Goal: Communication & Community: Answer question/provide support

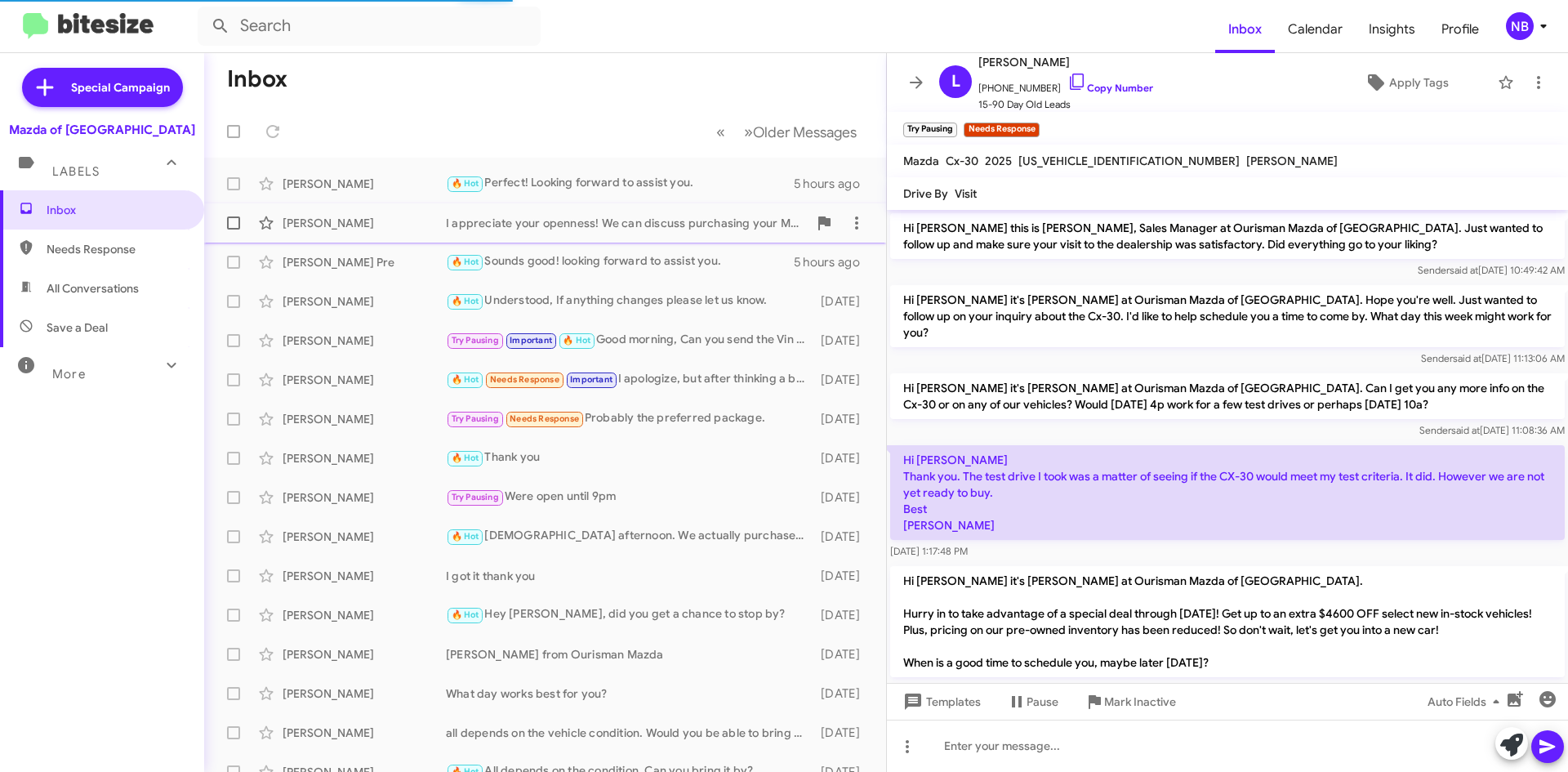
scroll to position [602, 0]
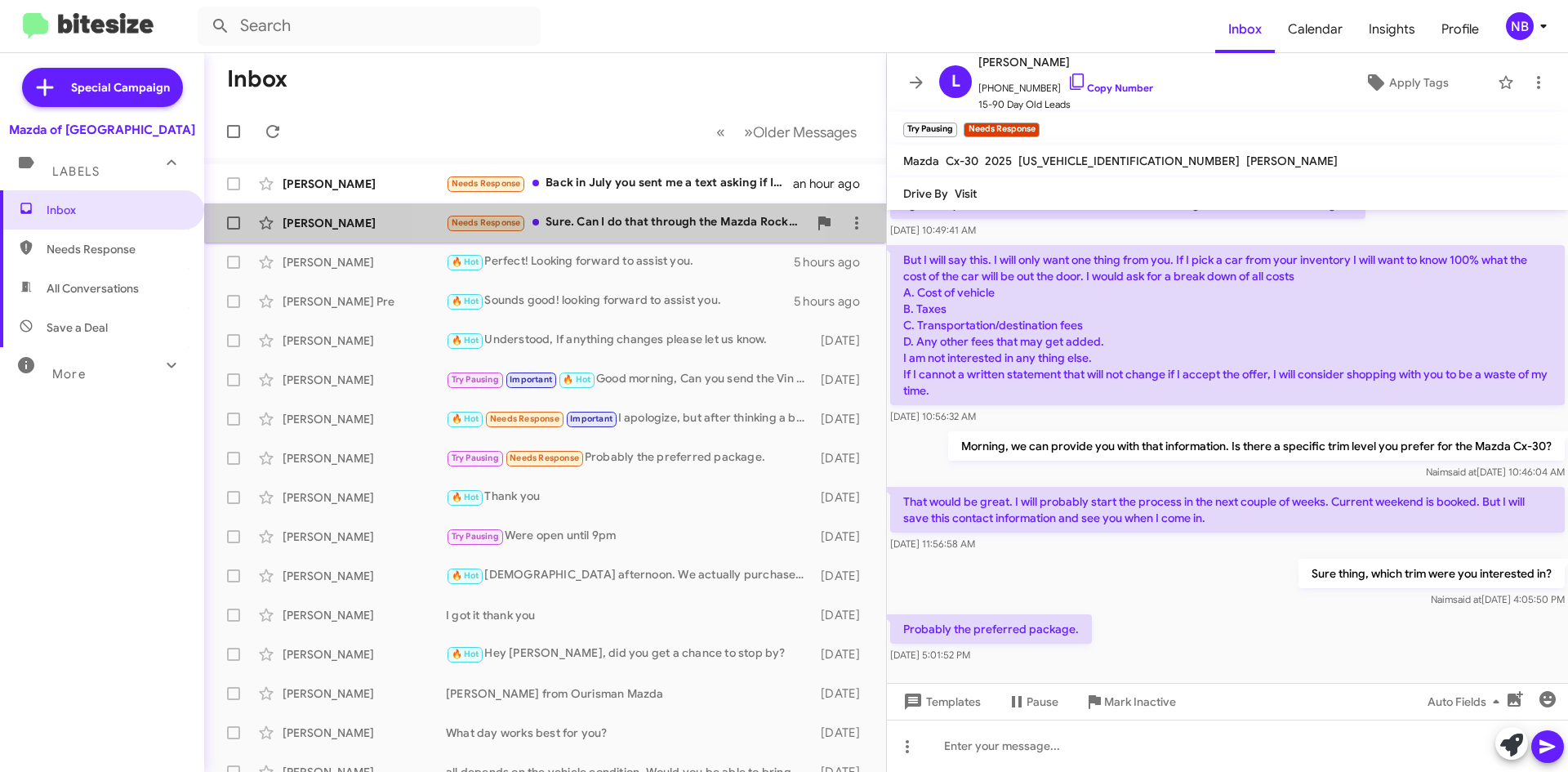
click at [618, 221] on div "Needs Response Sure. Can I do that through the Mazda Rockville website?" at bounding box center [627, 223] width 362 height 19
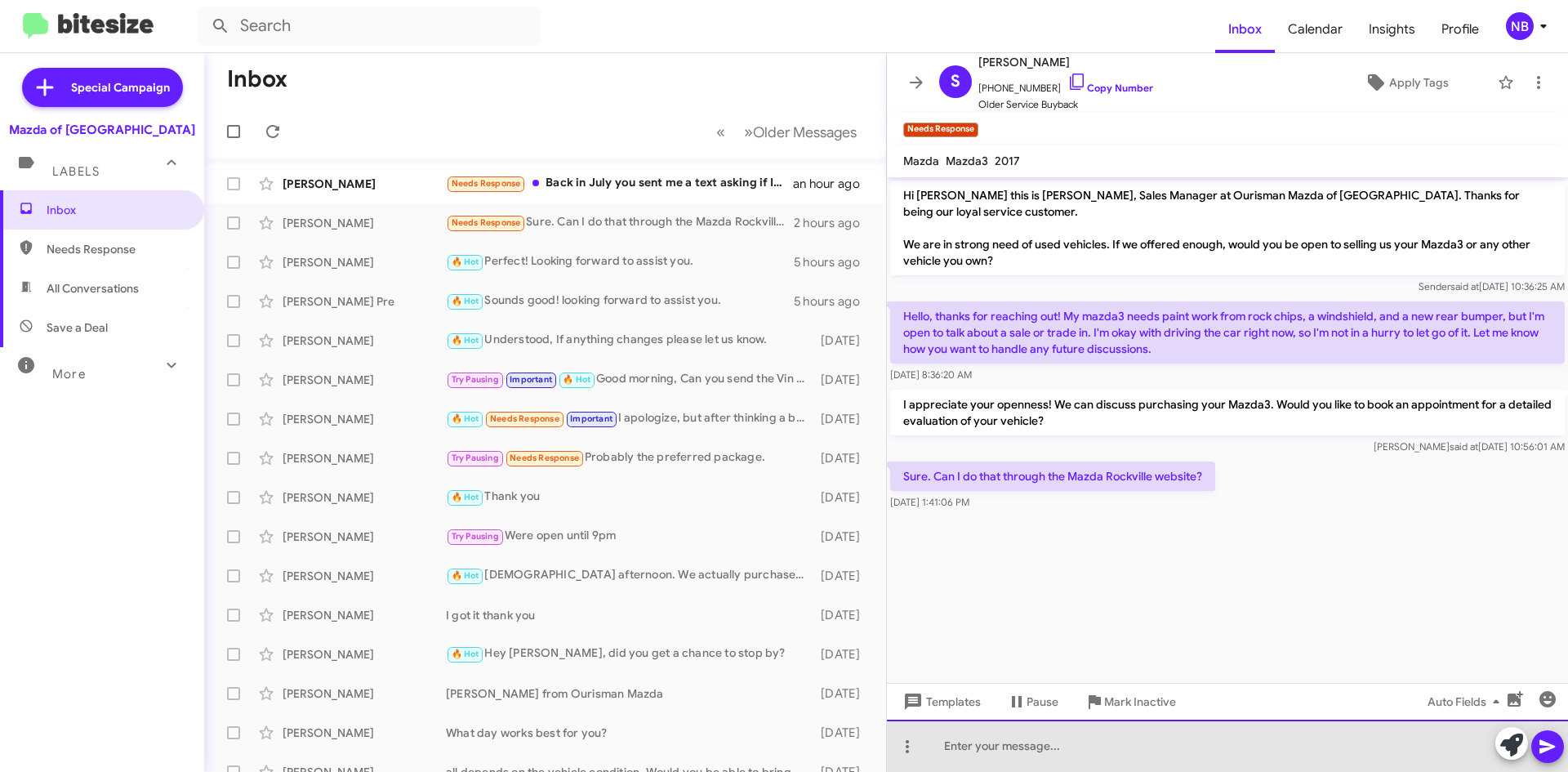
click at [1022, 744] on div at bounding box center [1228, 745] width 681 height 52
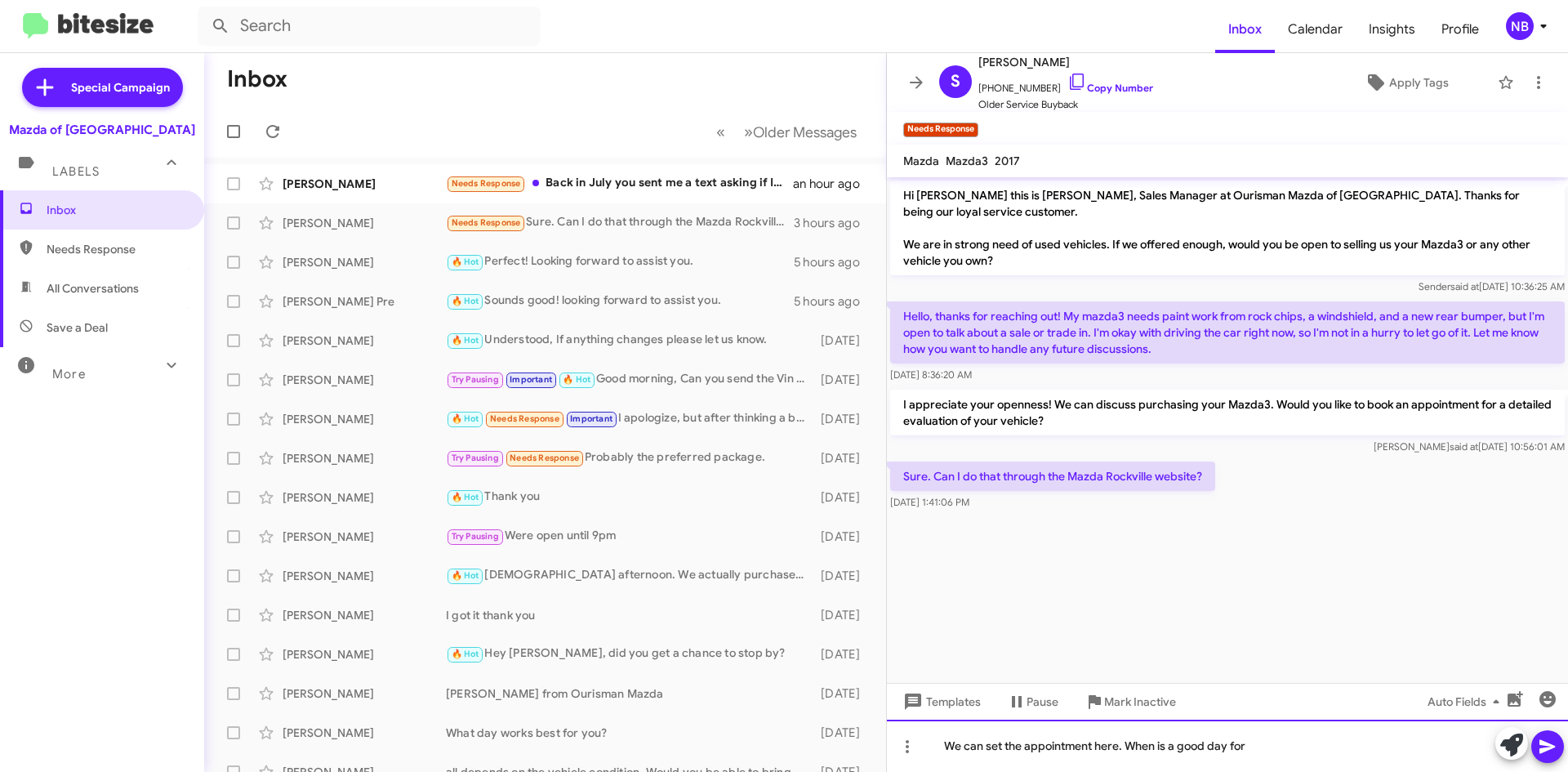
click at [1282, 750] on div "We can set the appointment here. When is a good day for" at bounding box center [1228, 745] width 681 height 52
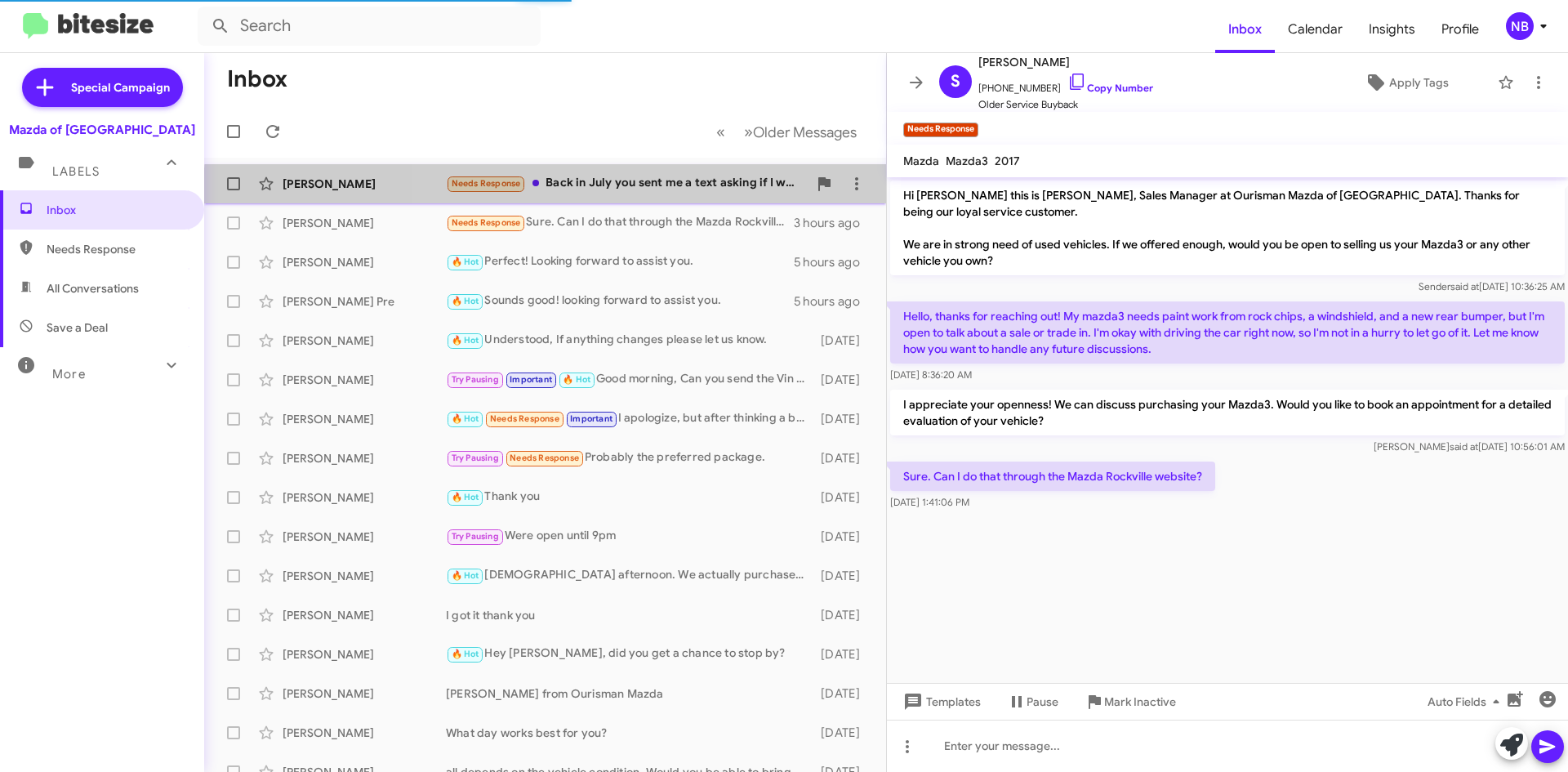
click at [673, 194] on div "[PERSON_NAME] Needs Response Back in July you sent me a text asking if I wanted…" at bounding box center [545, 184] width 656 height 33
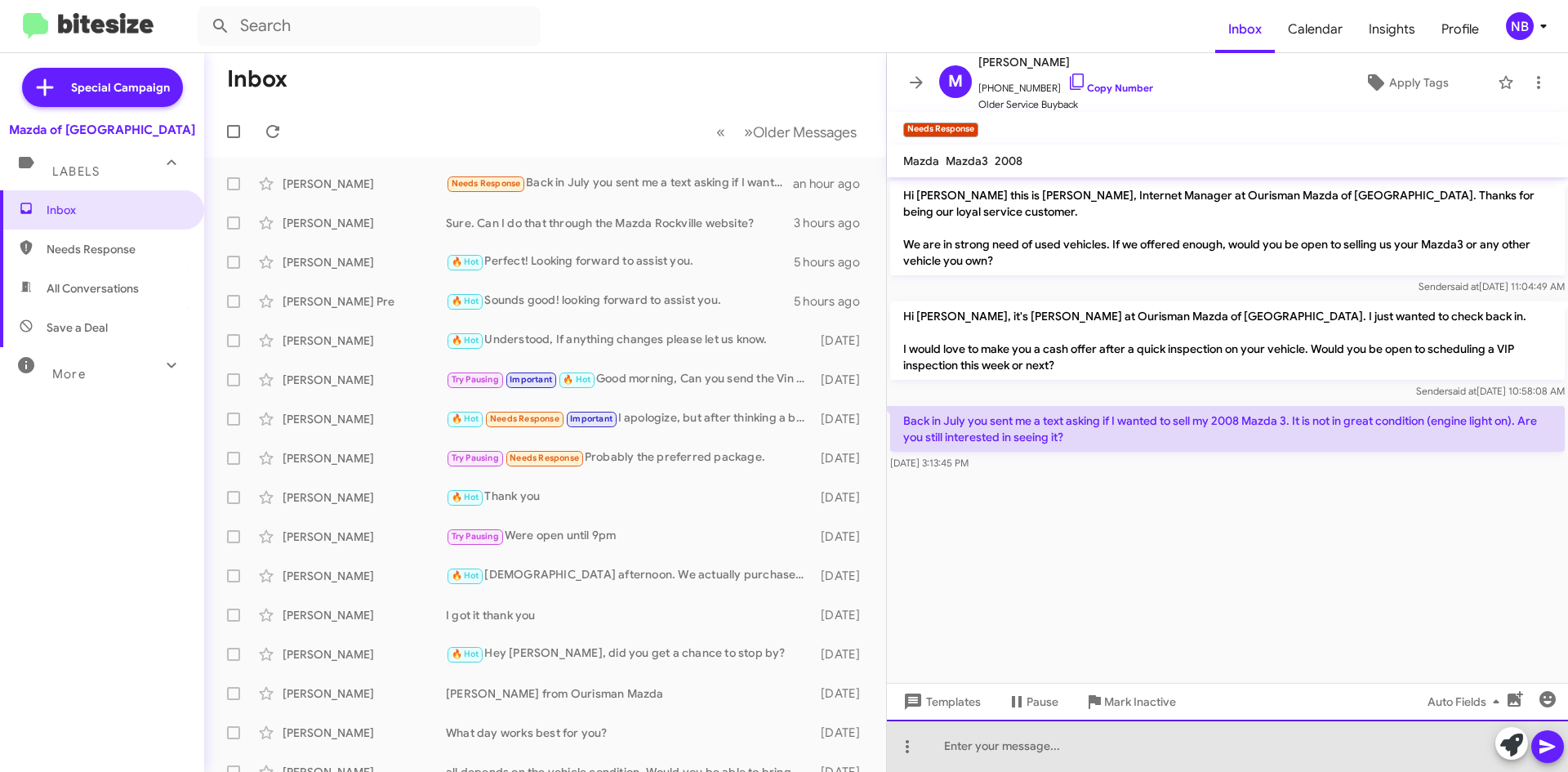
click at [1002, 751] on div at bounding box center [1228, 745] width 681 height 52
